Goal: Transaction & Acquisition: Subscribe to service/newsletter

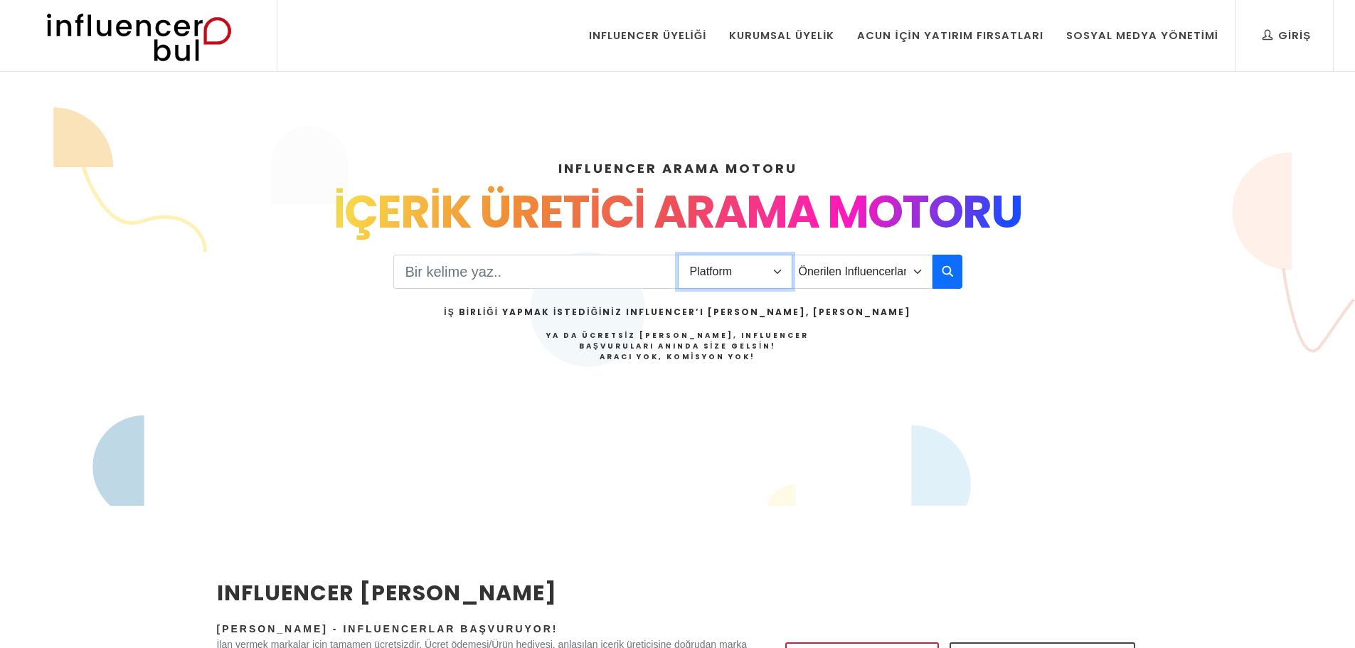
click at [723, 267] on select "Platform Instagram Facebook Youtube Tiktok Twitter Twitch" at bounding box center [735, 272] width 115 height 34
select select "1"
click at [678, 255] on select "Platform Instagram Facebook Youtube Tiktok Twitter Twitch" at bounding box center [735, 272] width 115 height 34
click at [839, 267] on select "Önerilen Influencerlar Aile & [PERSON_NAME] & [PERSON_NAME] [PERSON_NAME] & Giy…" at bounding box center [862, 272] width 141 height 34
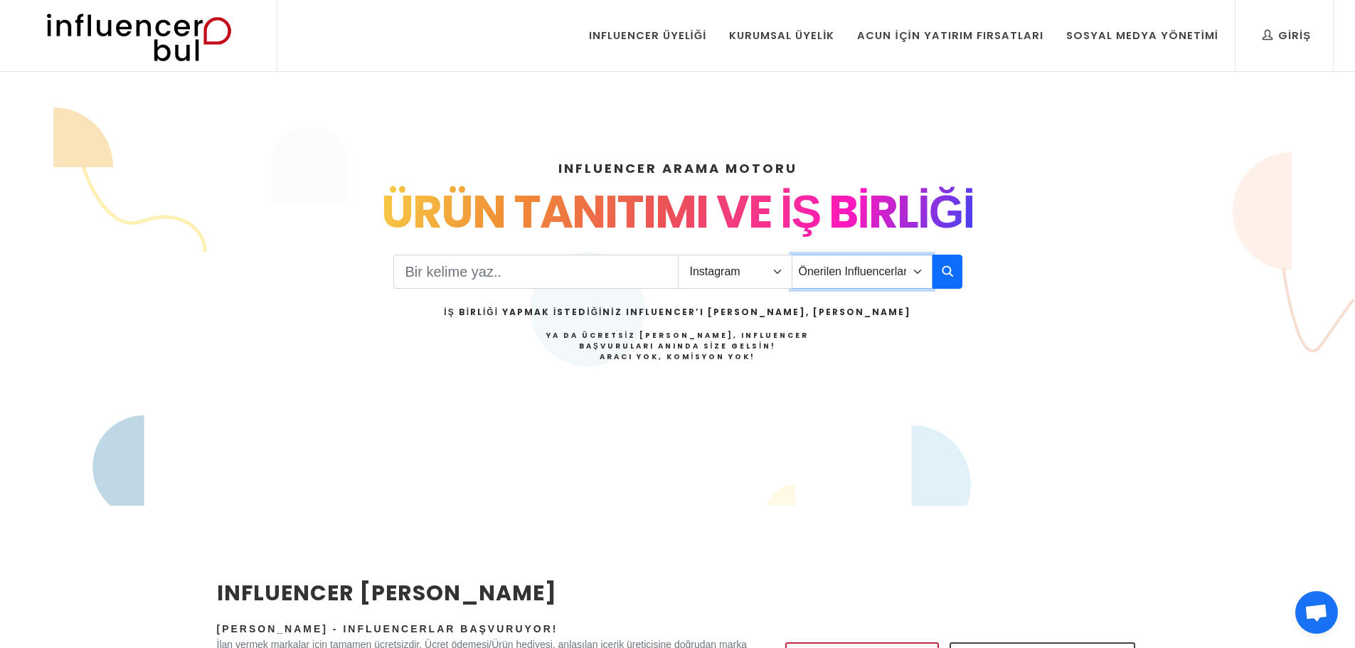
select select "40"
click at [792, 255] on select "Önerilen Influencerlar Aile & [PERSON_NAME] & [PERSON_NAME] [PERSON_NAME] & Giy…" at bounding box center [862, 272] width 141 height 34
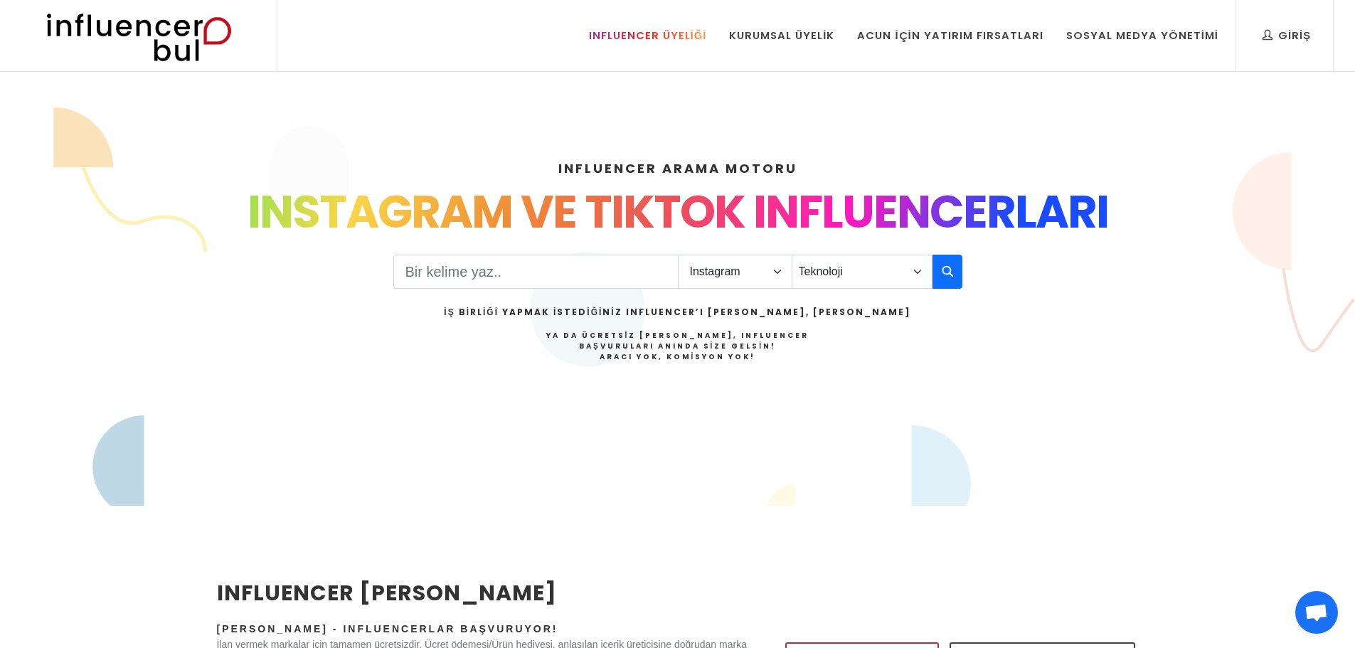
click at [642, 51] on link "Influencer Üyeliği" at bounding box center [647, 35] width 139 height 71
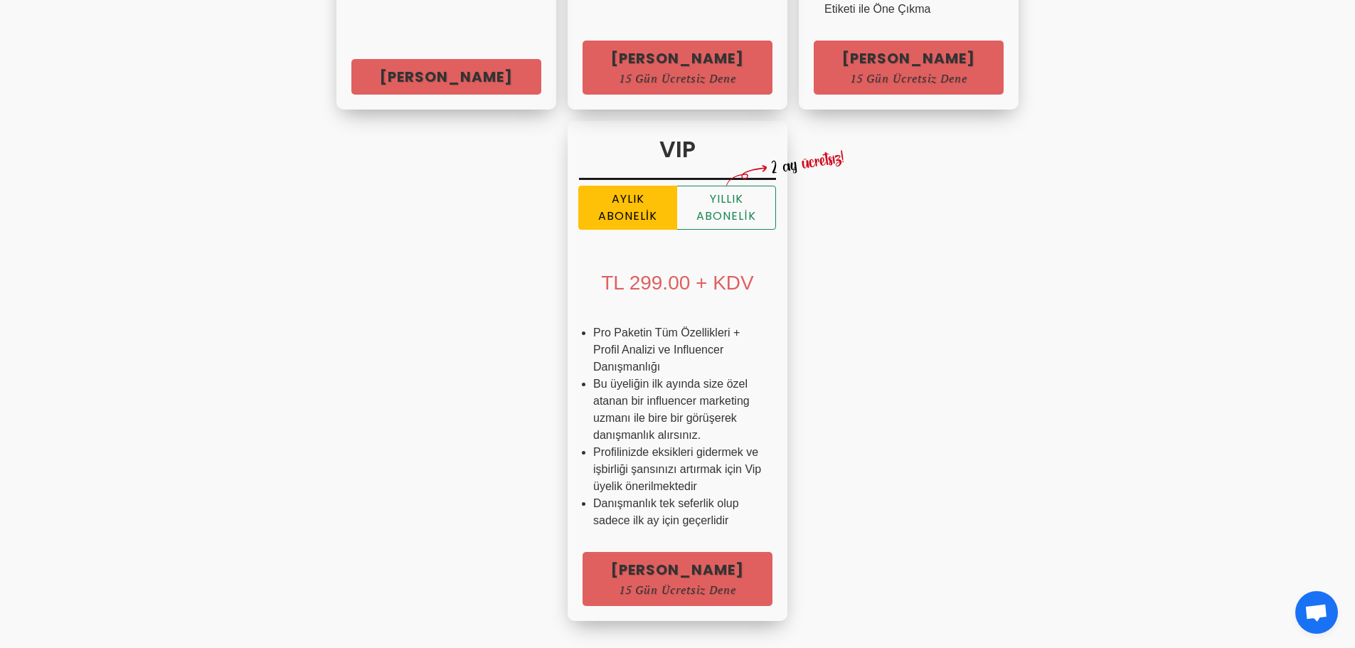
scroll to position [1138, 0]
